Goal: Contribute content: Add original content to the website for others to see

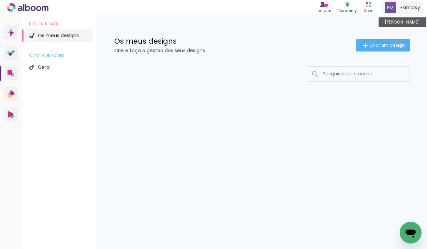
click at [404, 10] on span "Fantasy" at bounding box center [410, 7] width 20 height 7
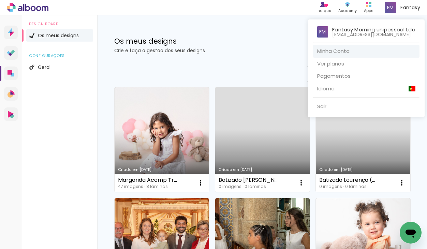
click at [366, 46] on link "Minha Conta" at bounding box center [366, 51] width 106 height 13
drag, startPoint x: 344, startPoint y: 28, endPoint x: 334, endPoint y: 44, distance: 18.6
click at [344, 29] on p "Fantasy Morning unipessoal Lda" at bounding box center [373, 29] width 83 height 5
click at [331, 51] on link "Minha Conta" at bounding box center [366, 51] width 106 height 13
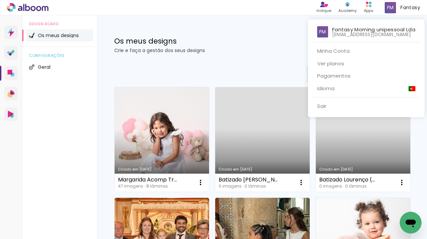
click at [352, 30] on p "Fantasy Morning unipessoal Lda" at bounding box center [373, 29] width 83 height 5
click at [319, 32] on span at bounding box center [322, 31] width 11 height 11
click at [332, 32] on p "vanessasilvafotografia08@gmail.com" at bounding box center [371, 34] width 79 height 5
click at [260, 65] on div at bounding box center [213, 119] width 427 height 239
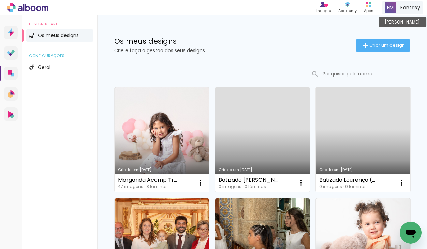
click at [402, 7] on span "Fantasy" at bounding box center [410, 7] width 20 height 7
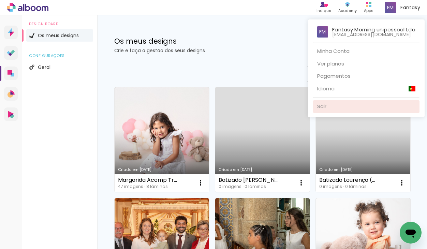
click at [348, 105] on link "Sair" at bounding box center [366, 106] width 106 height 13
click at [321, 106] on link "Sair" at bounding box center [366, 106] width 106 height 13
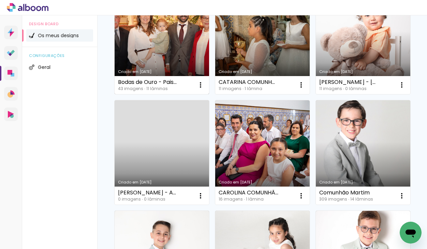
scroll to position [211, 0]
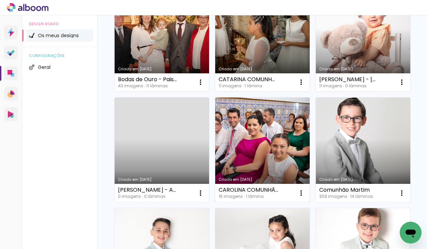
click at [232, 129] on link "Criado em [DATE]" at bounding box center [262, 149] width 94 height 105
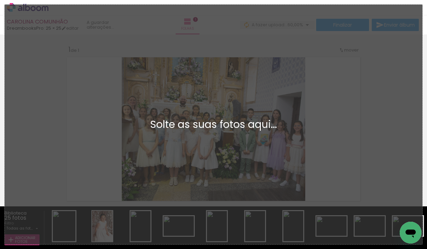
click at [382, 124] on div "Solte as suas fotos aqui..." at bounding box center [213, 124] width 406 height 10
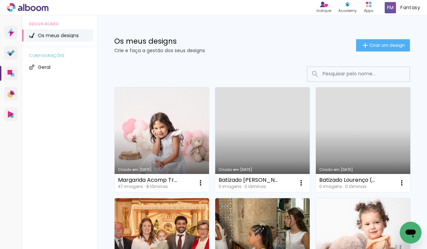
click at [288, 117] on link "Criado em [DATE]" at bounding box center [262, 139] width 94 height 105
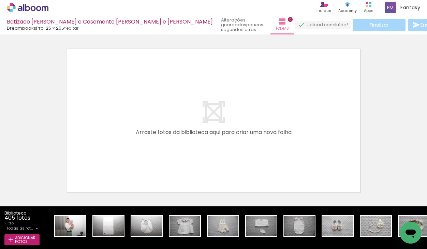
click at [5, 8] on div "› Editor de álbum" at bounding box center [47, 7] width 95 height 9
click at [8, 8] on icon at bounding box center [8, 7] width 3 height 3
